Goal: Book appointment/travel/reservation

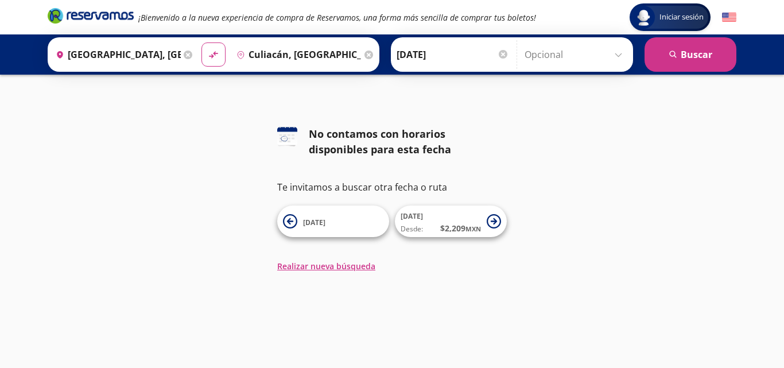
click at [492, 223] on icon at bounding box center [494, 221] width 14 height 14
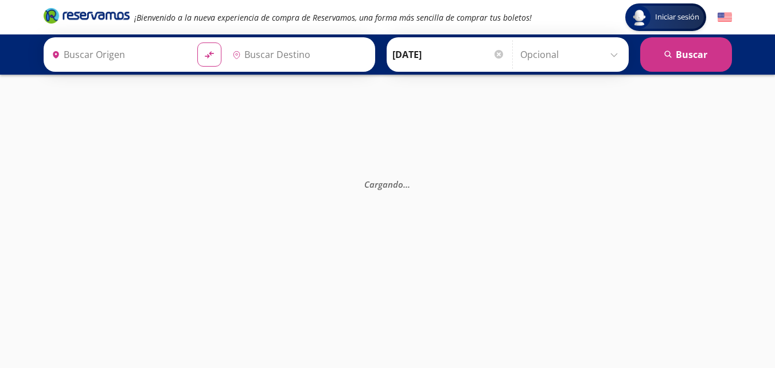
type input "Culiacán, [GEOGRAPHIC_DATA]"
type input "[GEOGRAPHIC_DATA], [GEOGRAPHIC_DATA]"
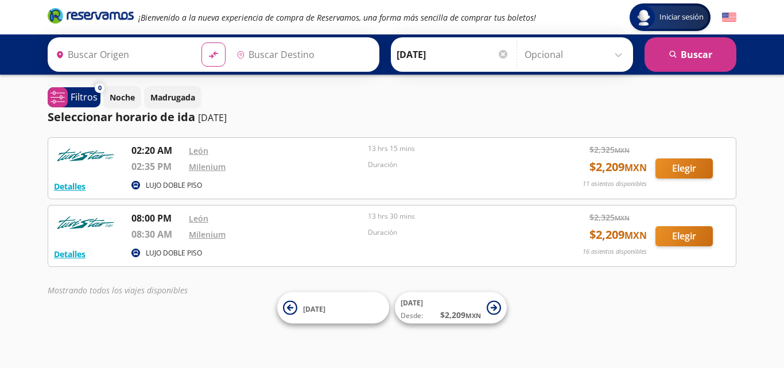
type input "[GEOGRAPHIC_DATA], [GEOGRAPHIC_DATA]"
type input "Culiacán, Sinaloa"
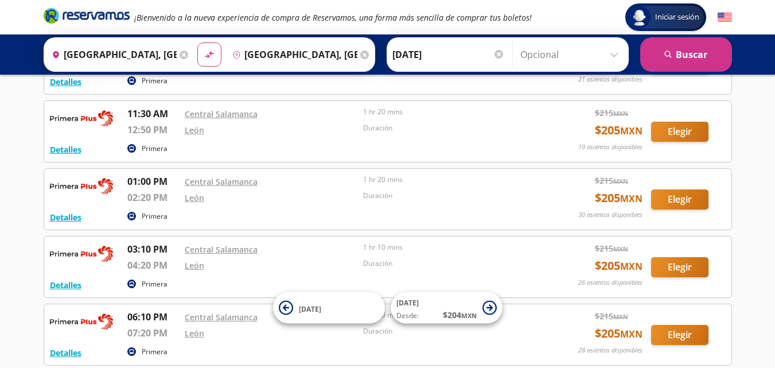
scroll to position [230, 0]
